Goal: Information Seeking & Learning: Find specific fact

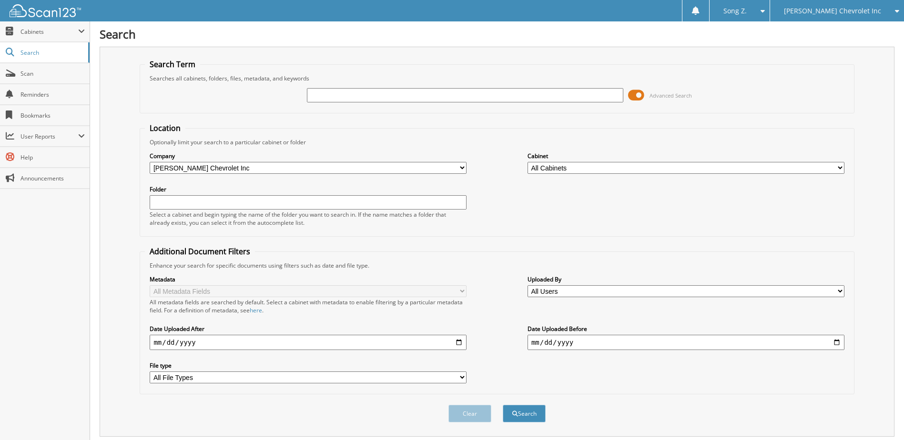
click at [334, 95] on input "text" at bounding box center [465, 95] width 317 height 14
type input "247460"
click at [503, 405] on button "Search" at bounding box center [524, 414] width 43 height 18
drag, startPoint x: 341, startPoint y: 93, endPoint x: 189, endPoint y: 82, distance: 152.5
click at [189, 82] on fieldset "Search Term Searches all cabinets, folders, files, metadata, and keywords 24746…" at bounding box center [497, 86] width 714 height 54
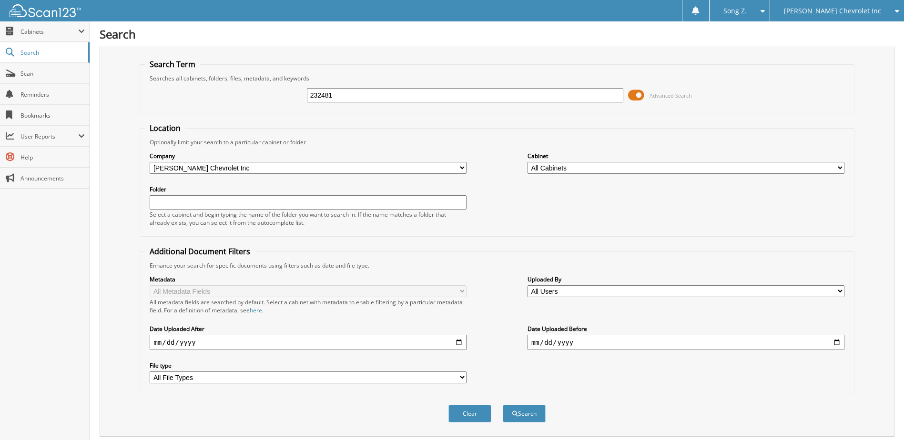
type input "232481"
click at [503, 405] on button "Search" at bounding box center [524, 414] width 43 height 18
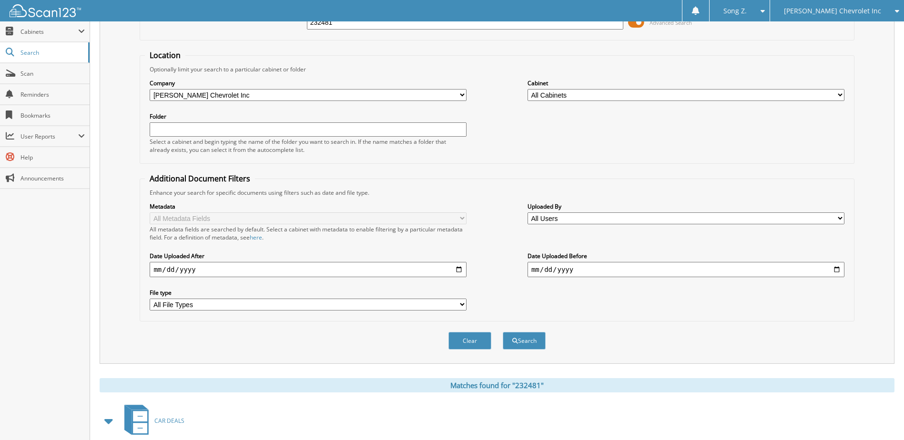
scroll to position [187, 0]
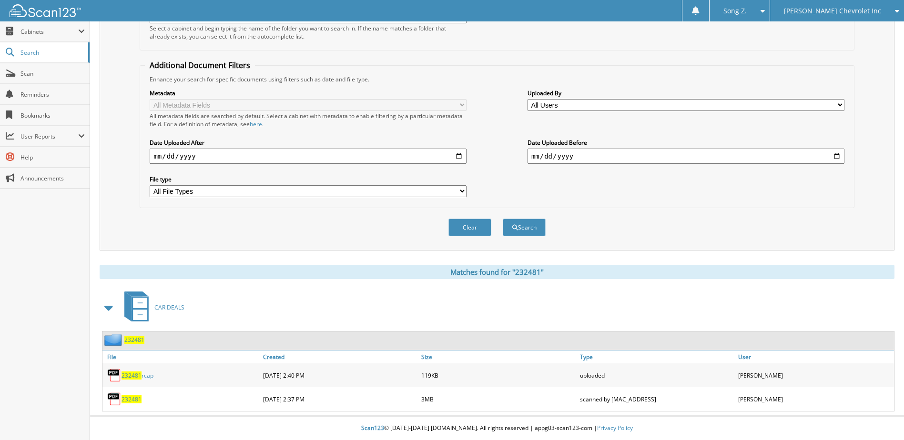
click at [136, 340] on span "232481" at bounding box center [134, 340] width 20 height 8
